Goal: Obtain resource: Obtain resource

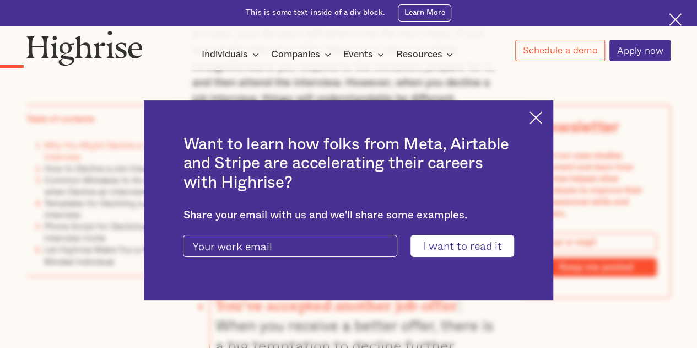
scroll to position [827, 0]
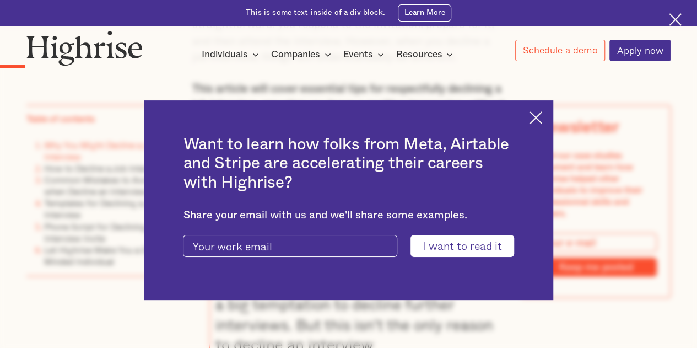
click at [549, 125] on div "Want to learn how folks from Meta, Airtable and Stripe are accelerating their c…" at bounding box center [348, 200] width 409 height 200
click at [542, 119] on img at bounding box center [536, 117] width 13 height 13
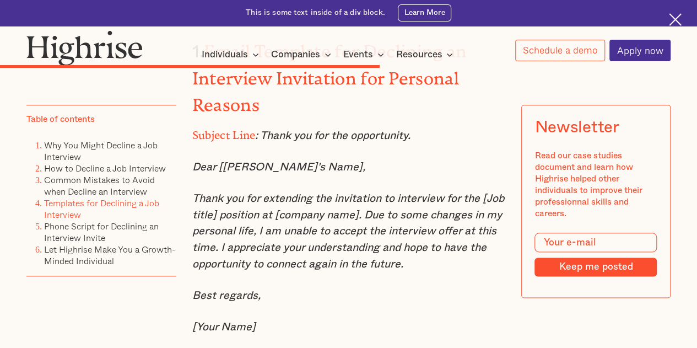
scroll to position [4741, 0]
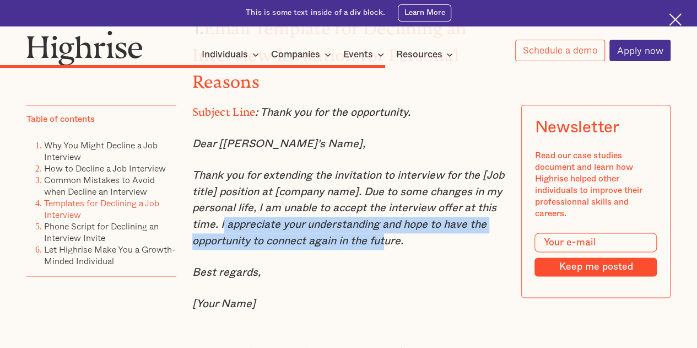
drag, startPoint x: 221, startPoint y: 229, endPoint x: 386, endPoint y: 240, distance: 165.2
click at [386, 240] on em "Thank you for extending the invitation to interview for the [Job title] positio…" at bounding box center [348, 208] width 312 height 76
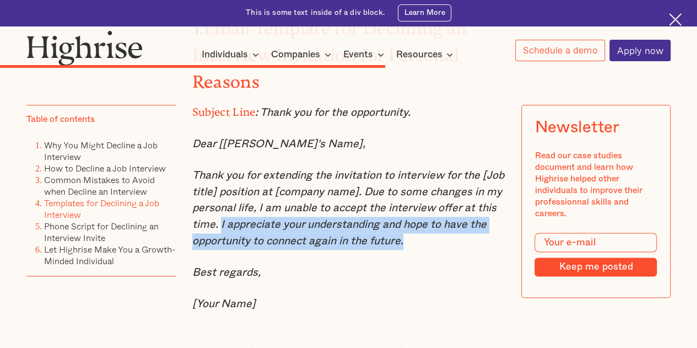
drag, startPoint x: 219, startPoint y: 229, endPoint x: 404, endPoint y: 245, distance: 185.4
click at [405, 246] on em "Thank you for extending the invitation to interview for the [Job title] positio…" at bounding box center [348, 208] width 312 height 76
copy em "I appreciate your understanding and hope to have the opportunity to connect aga…"
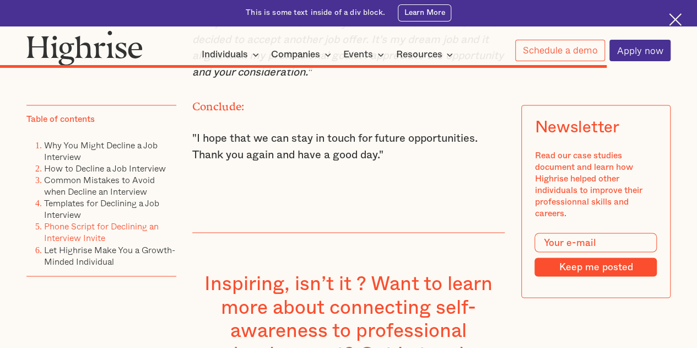
scroll to position [7056, 0]
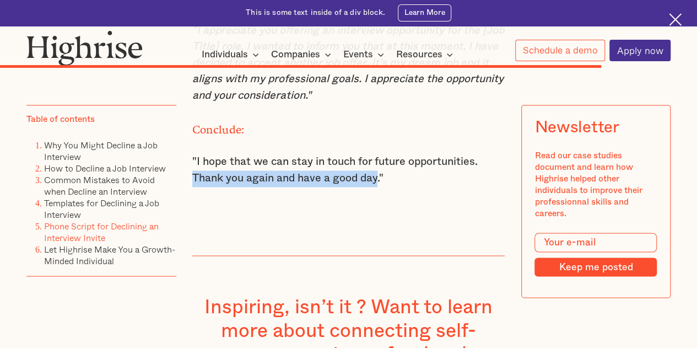
drag, startPoint x: 377, startPoint y: 177, endPoint x: 184, endPoint y: 176, distance: 192.9
copy p "Thank you again and have a good day"
